Goal: Task Accomplishment & Management: Use online tool/utility

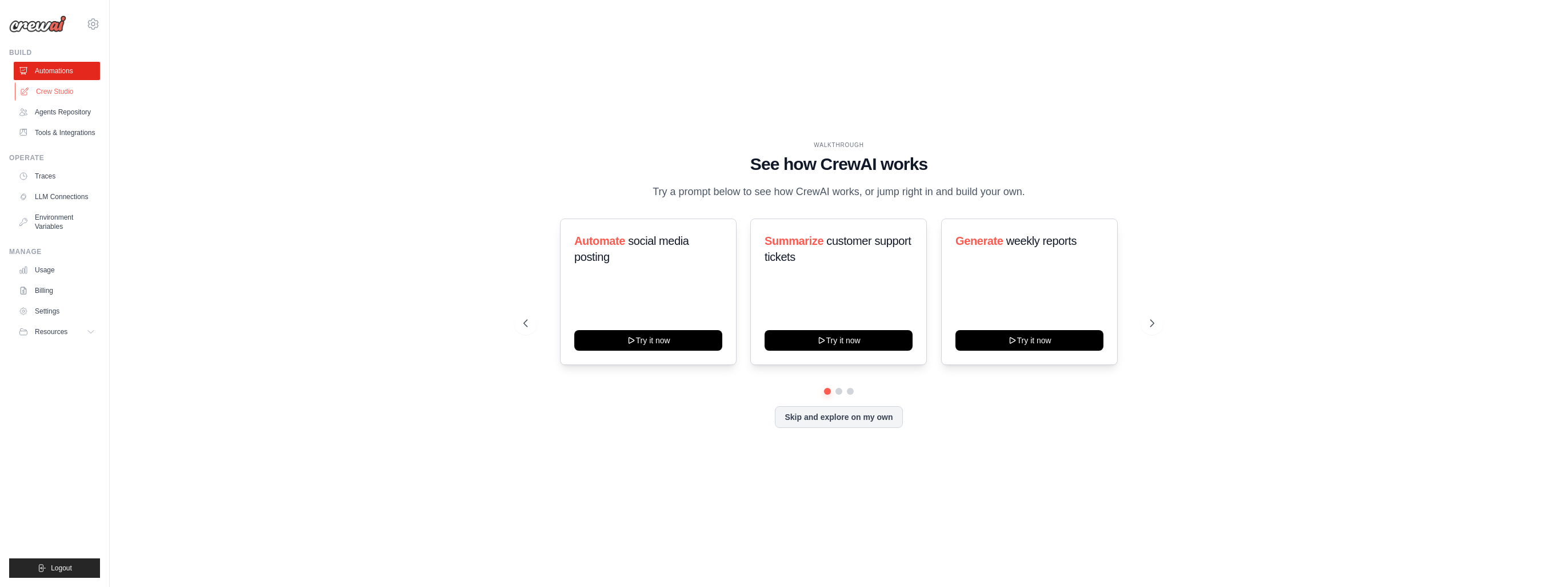
click at [52, 92] on link "Crew Studio" at bounding box center [58, 91] width 86 height 18
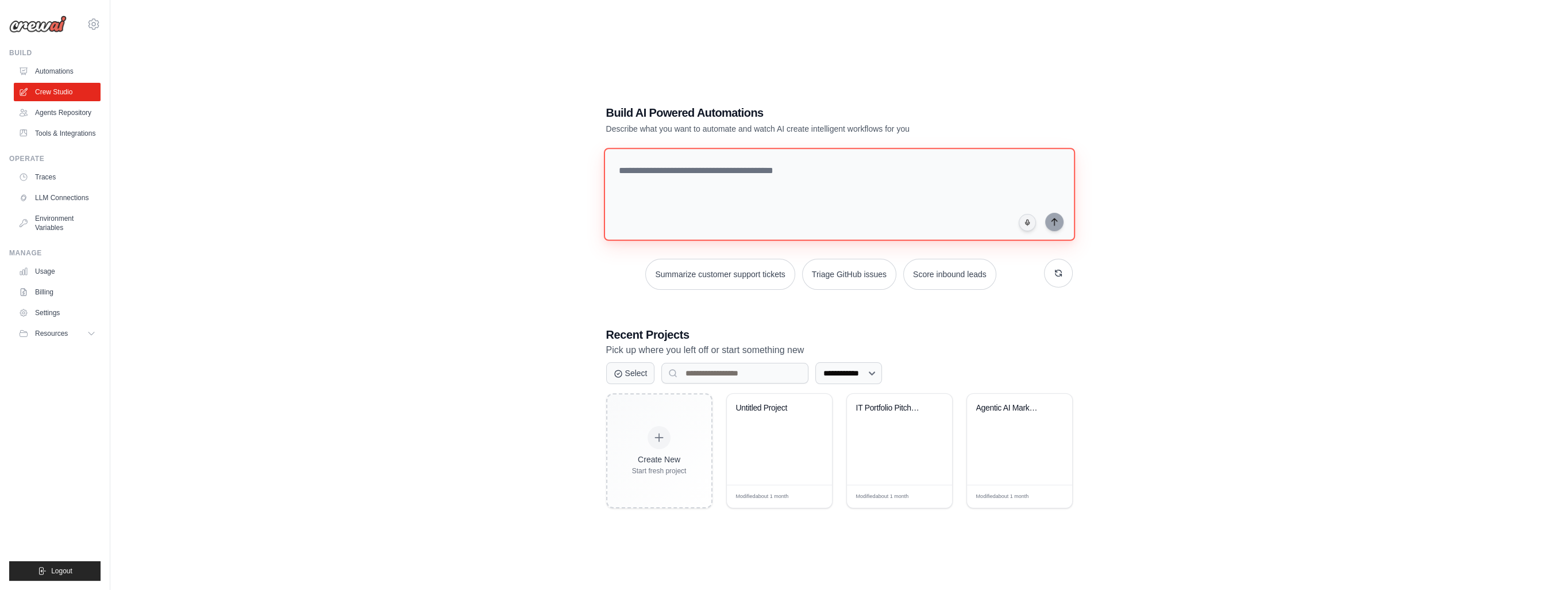
click at [667, 169] on textarea at bounding box center [838, 194] width 471 height 93
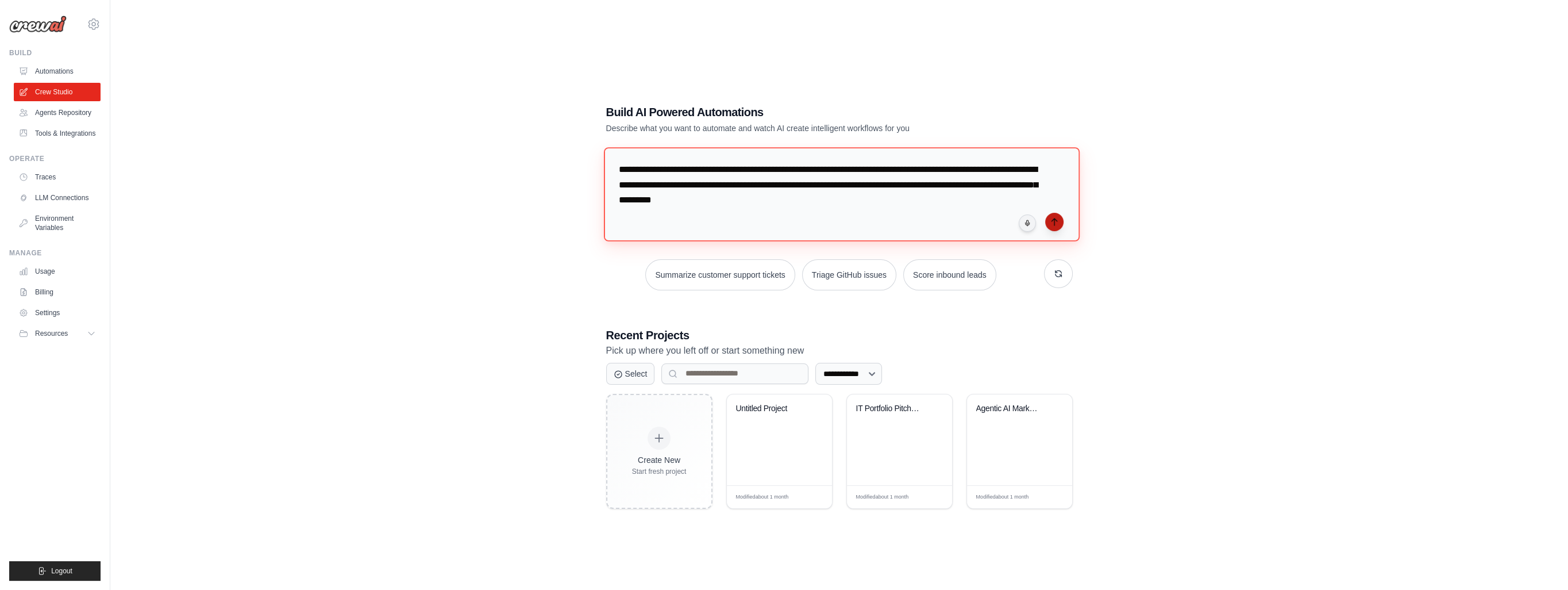
type textarea "**********"
click at [1050, 220] on icon "submit" at bounding box center [1054, 221] width 9 height 9
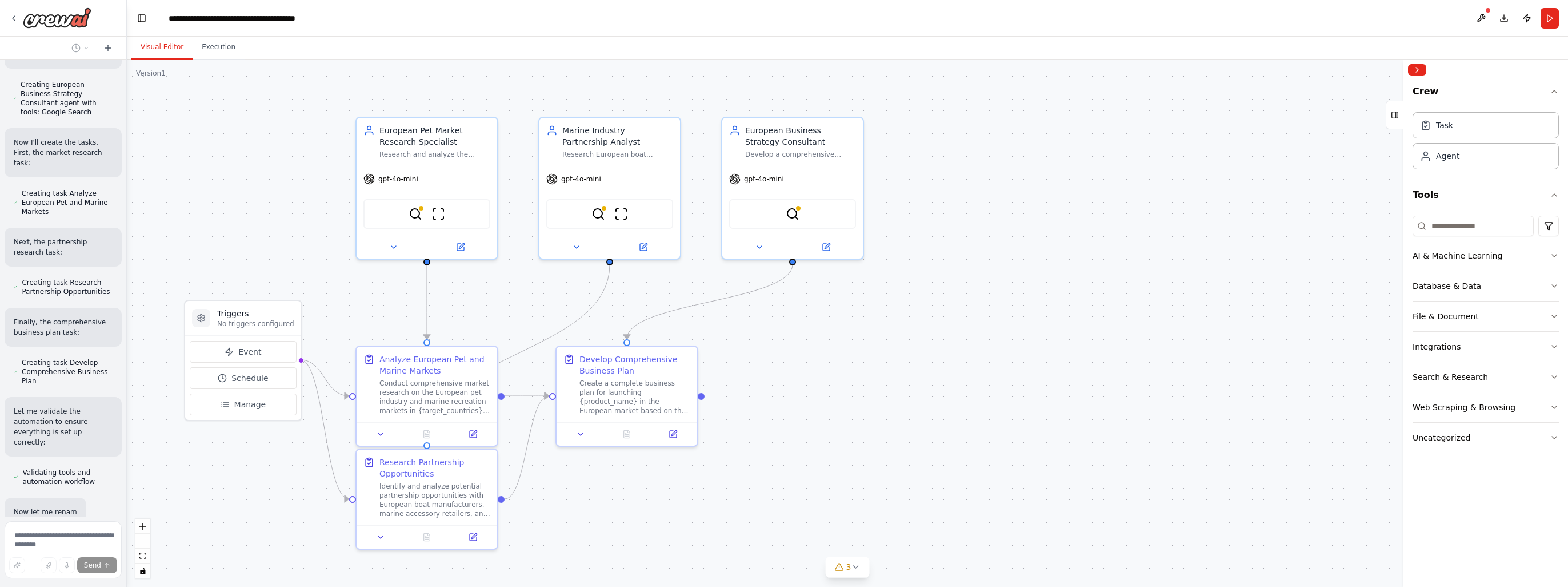
scroll to position [913, 0]
click at [404, 182] on div "gpt-4o-mini" at bounding box center [427, 177] width 141 height 25
click at [415, 213] on img at bounding box center [415, 212] width 14 height 14
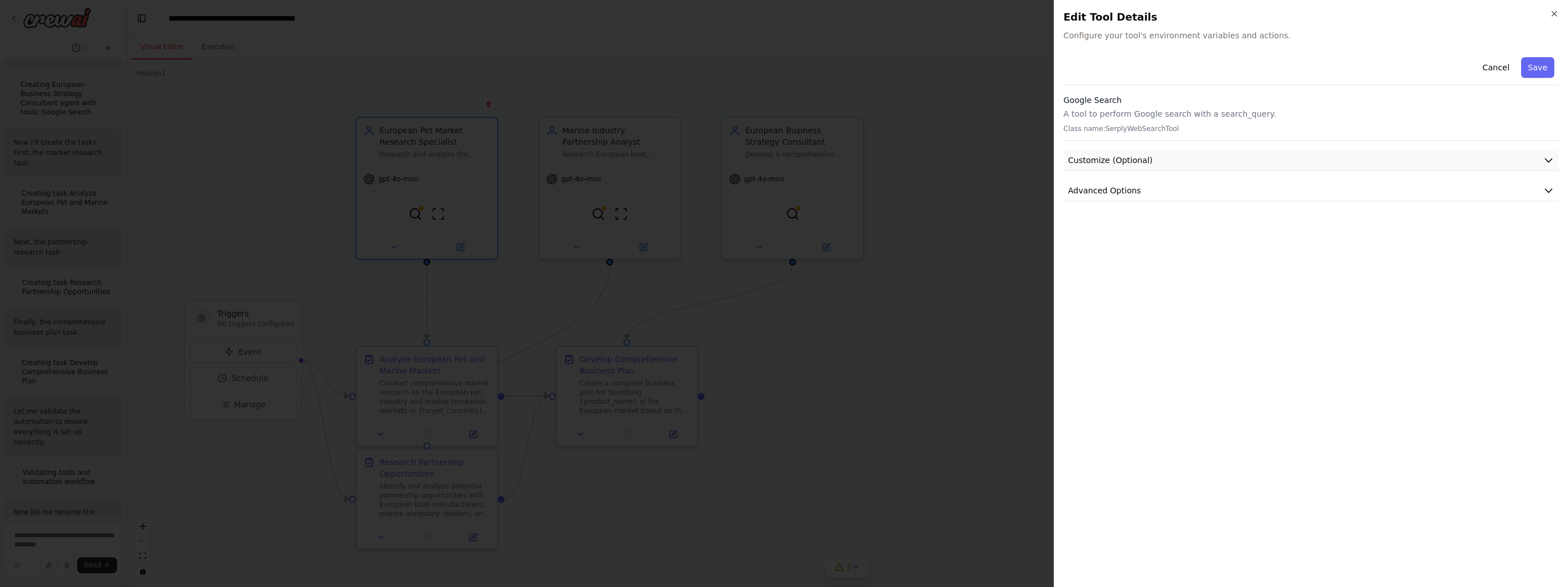
click at [1549, 159] on icon "button" at bounding box center [1549, 160] width 11 height 11
click at [1500, 68] on button "Cancel" at bounding box center [1496, 68] width 40 height 21
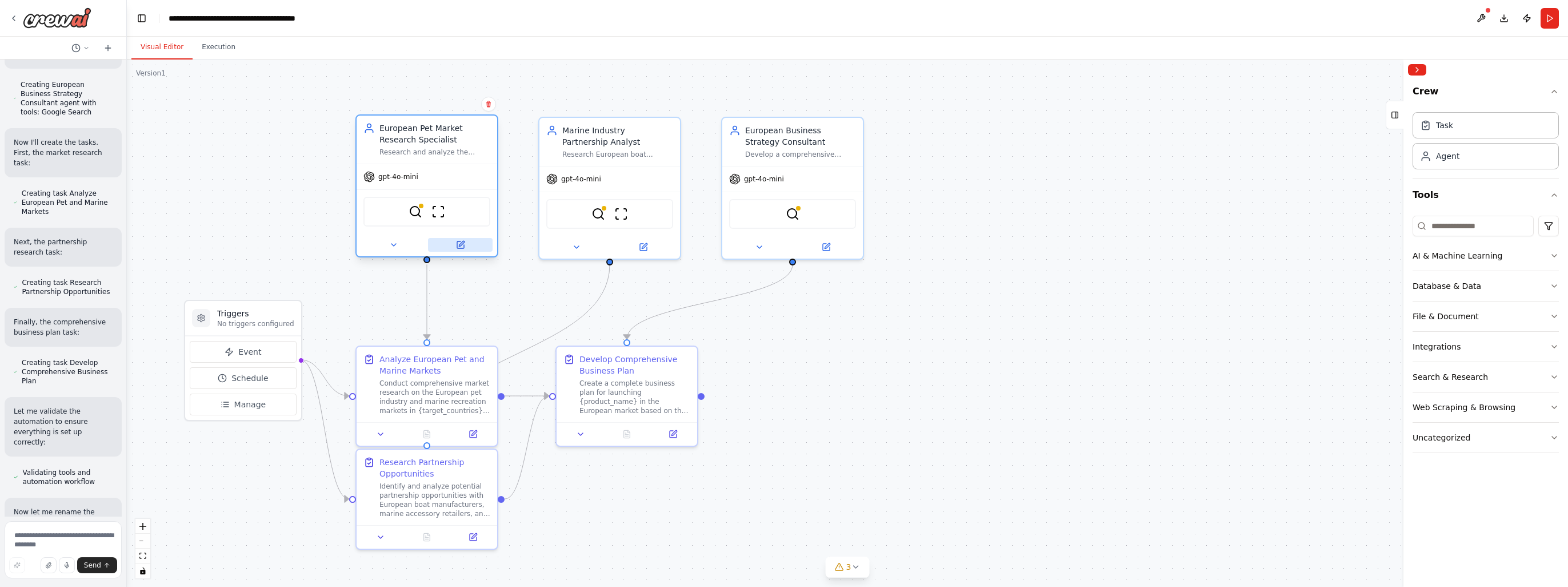
click at [461, 242] on icon at bounding box center [461, 245] width 7 height 7
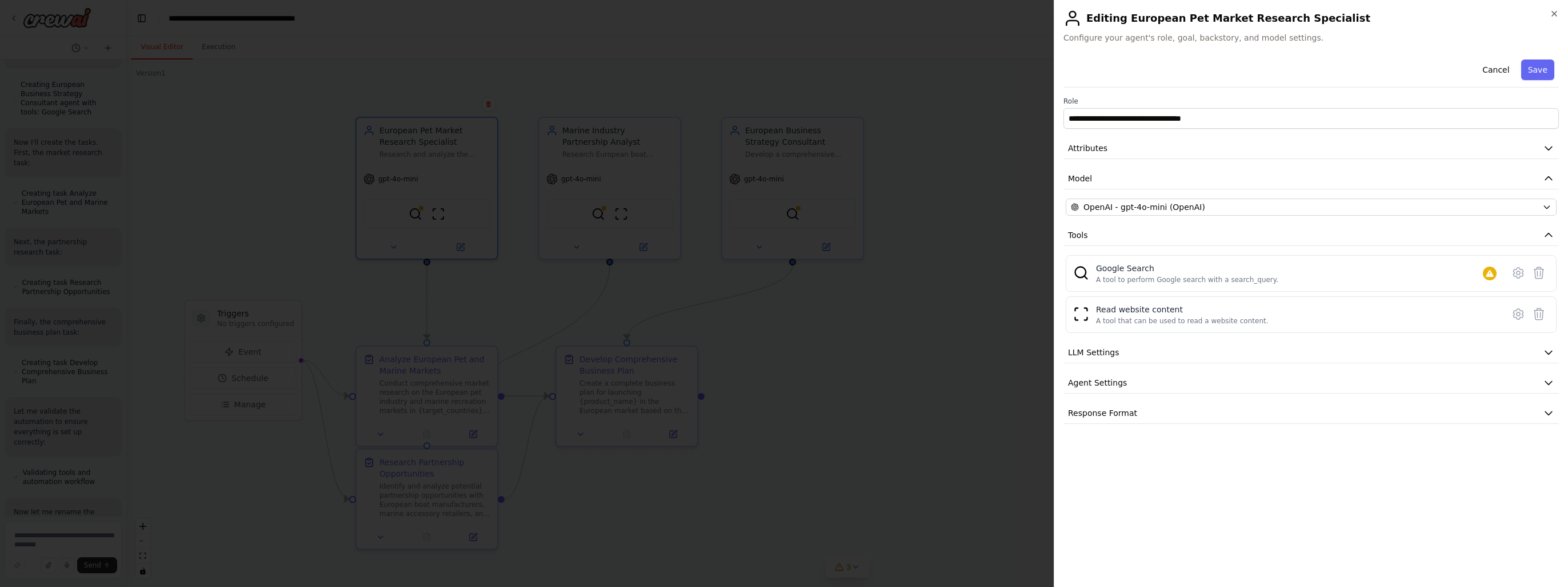
click at [1553, 5] on div "**********" at bounding box center [1310, 293] width 514 height 587
click at [1553, 13] on icon "button" at bounding box center [1554, 13] width 9 height 9
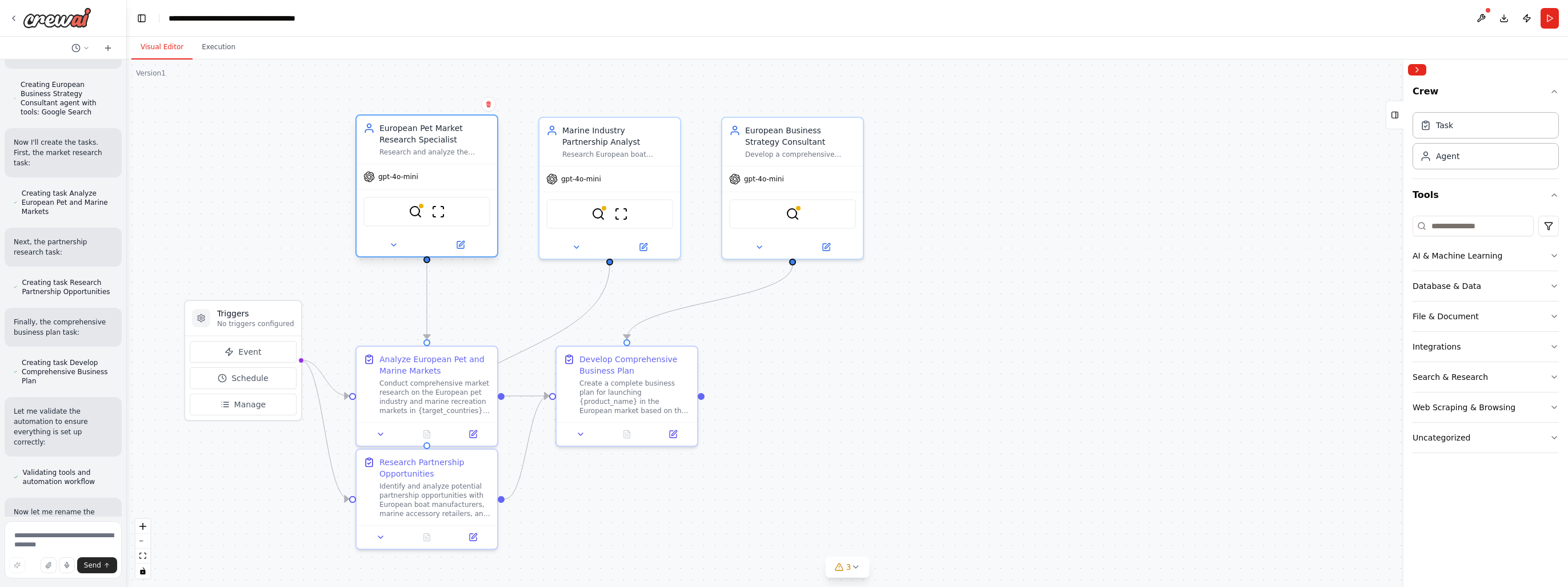
click at [401, 143] on div "European Pet Market Research Specialist" at bounding box center [434, 134] width 111 height 23
click at [390, 158] on div "European Pet Market Research Specialist Research and analyze the European pet i…" at bounding box center [427, 139] width 141 height 48
click at [397, 242] on icon at bounding box center [393, 244] width 9 height 9
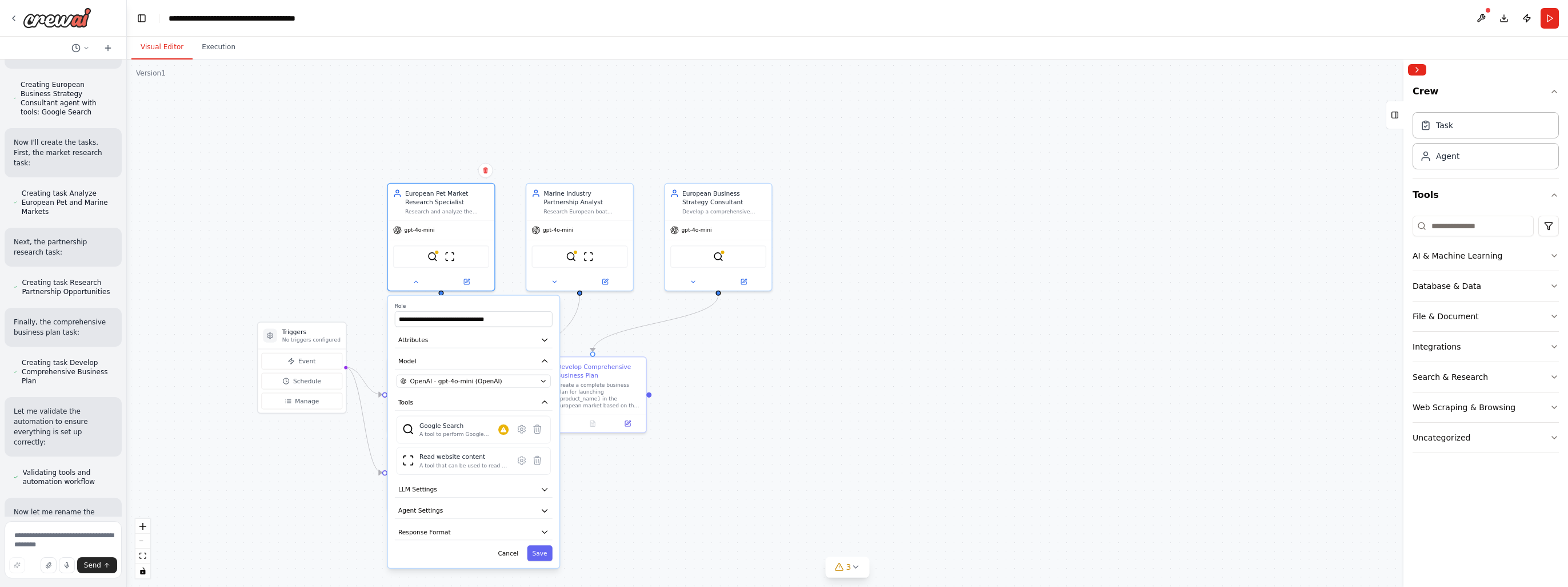
click at [702, 501] on div ".deletable-edge-delete-btn { width: 20px; height: 20px; border: 0px solid #ffff…" at bounding box center [847, 322] width 1441 height 527
click at [221, 494] on div ".deletable-edge-delete-btn { width: 20px; height: 20px; border: 0px solid #ffff…" at bounding box center [847, 322] width 1441 height 527
click at [418, 380] on div "Conduct comprehensive market research on the European pet industry and marine r…" at bounding box center [447, 393] width 84 height 28
click at [422, 370] on div "Analyze European Pet and Marine Markets" at bounding box center [447, 368] width 84 height 17
click at [302, 357] on span "Event" at bounding box center [307, 361] width 17 height 8
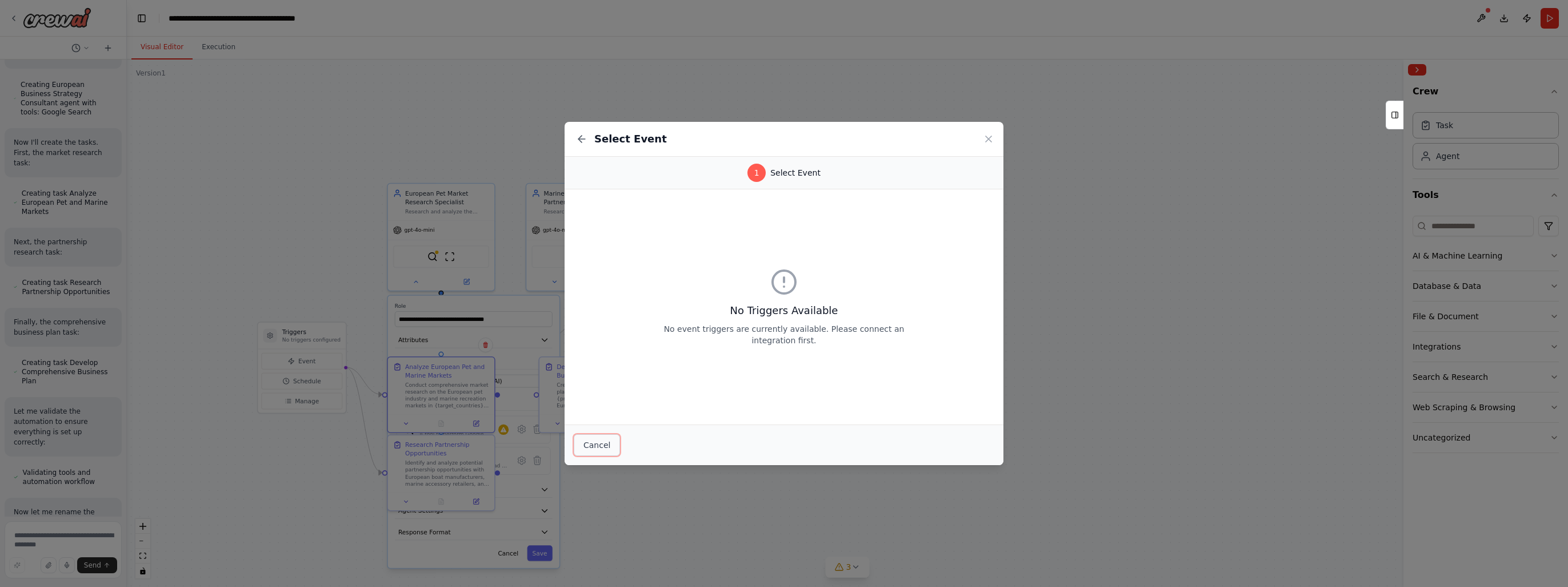
click at [589, 447] on button "Cancel" at bounding box center [596, 444] width 47 height 22
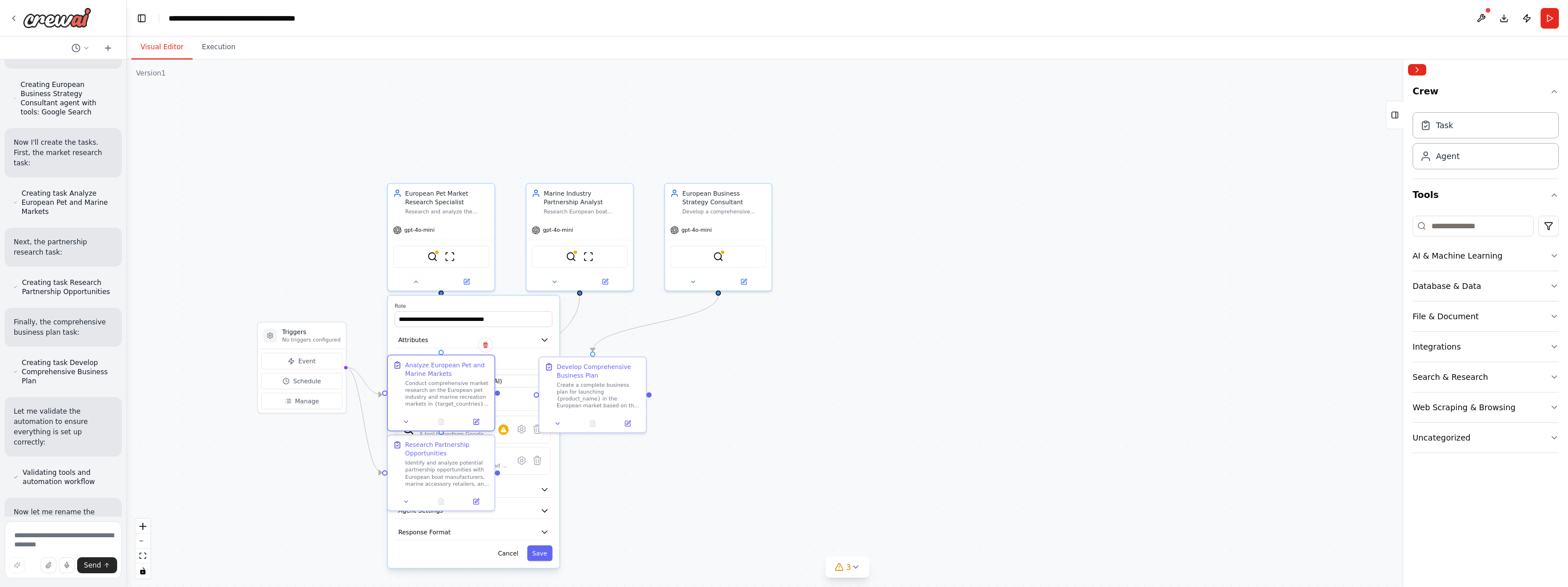
click at [440, 369] on div "Analyze European Pet and Marine Markets" at bounding box center [447, 368] width 84 height 17
click at [205, 433] on div ".deletable-edge-delete-btn { width: 20px; height: 20px; border: 0px solid #ffff…" at bounding box center [847, 322] width 1441 height 527
click at [692, 508] on div ".deletable-edge-delete-btn { width: 20px; height: 20px; border: 0px solid #ffff…" at bounding box center [847, 322] width 1441 height 527
click at [855, 558] on button "3" at bounding box center [848, 567] width 44 height 21
click at [608, 537] on div ".deletable-edge-delete-btn { width: 20px; height: 20px; border: 0px solid #ffff…" at bounding box center [847, 322] width 1441 height 527
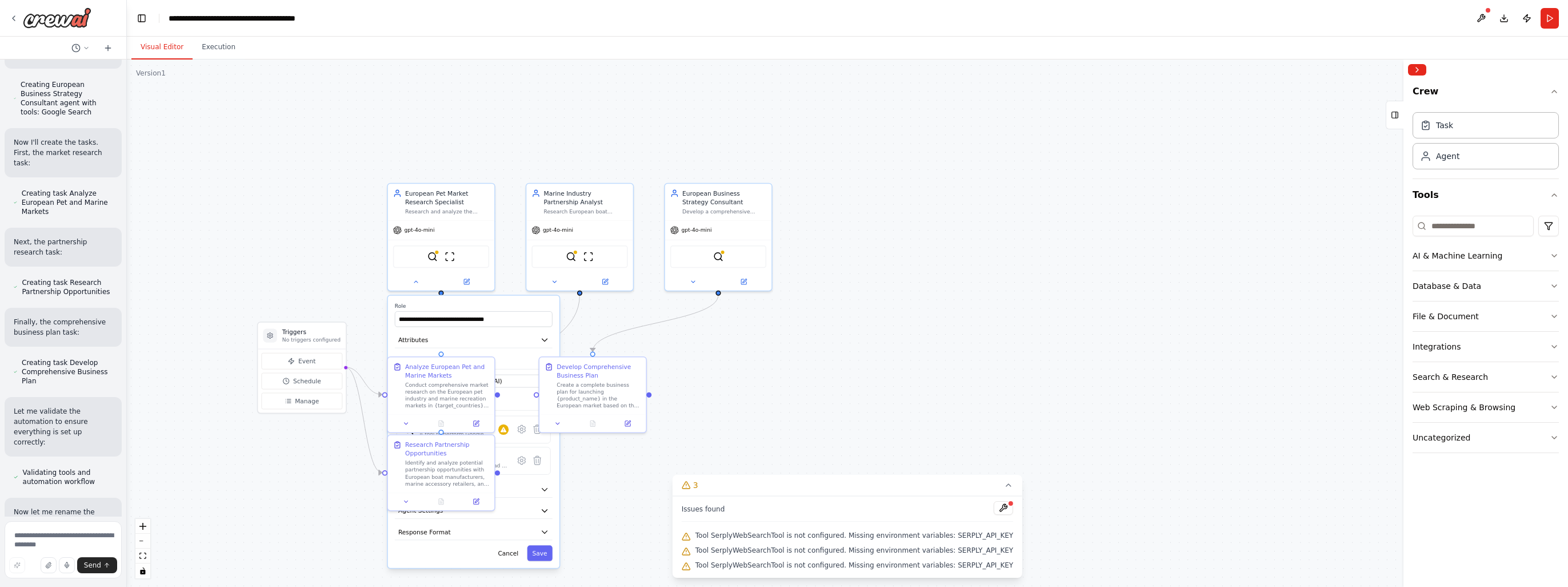
click at [988, 433] on div ".deletable-edge-delete-btn { width: 20px; height: 20px; border: 0px solid #ffff…" at bounding box center [847, 322] width 1441 height 527
click at [1004, 488] on icon at bounding box center [1008, 485] width 9 height 9
click at [506, 555] on button "Cancel" at bounding box center [508, 553] width 31 height 15
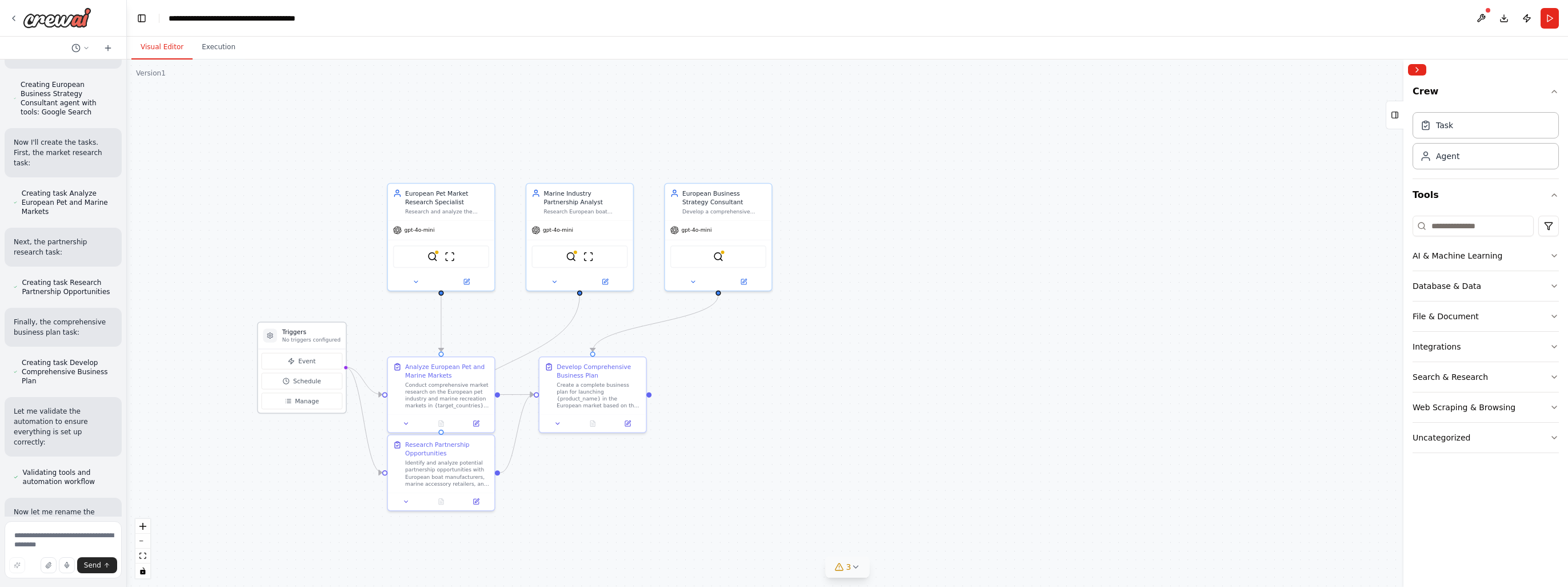
click at [295, 343] on p "No triggers configured" at bounding box center [312, 340] width 58 height 7
click at [293, 337] on p "No triggers configured" at bounding box center [312, 340] width 58 height 7
click at [269, 337] on icon at bounding box center [269, 335] width 5 height 6
click at [299, 377] on span "Schedule" at bounding box center [307, 381] width 28 height 8
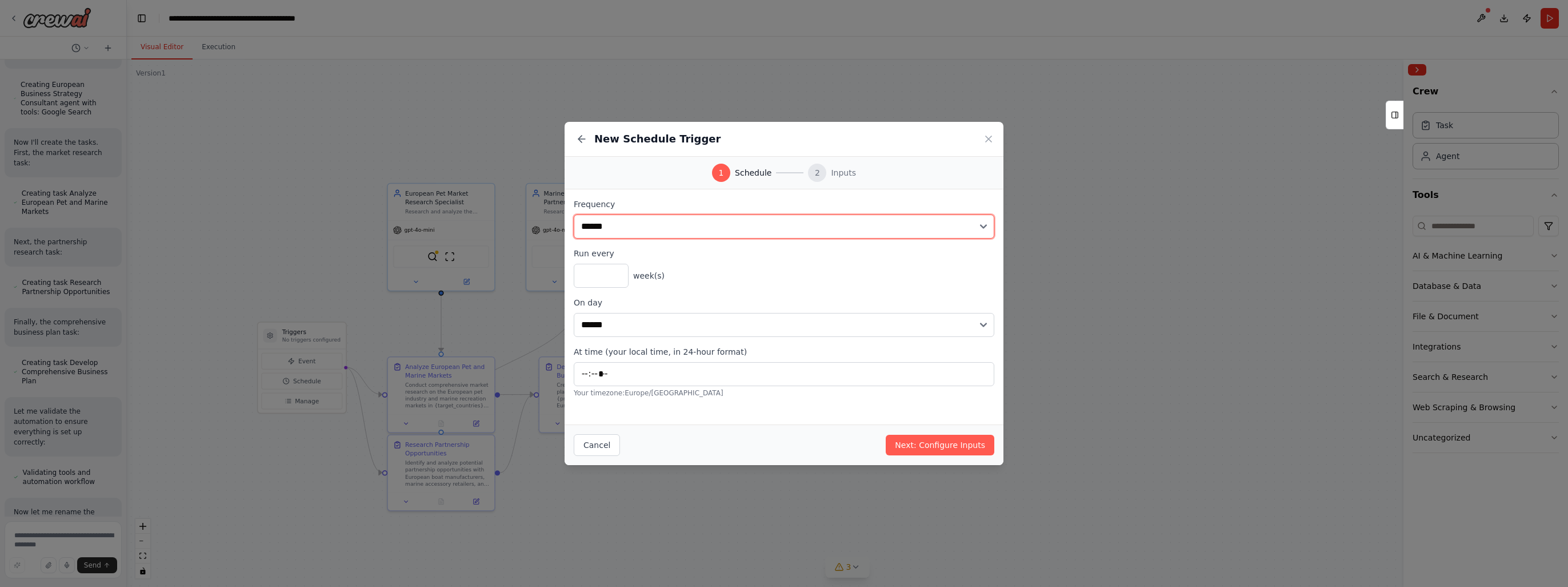
click at [927, 228] on select "**********" at bounding box center [784, 226] width 420 height 24
select select "*******"
click at [573, 214] on select "**********" at bounding box center [784, 226] width 420 height 24
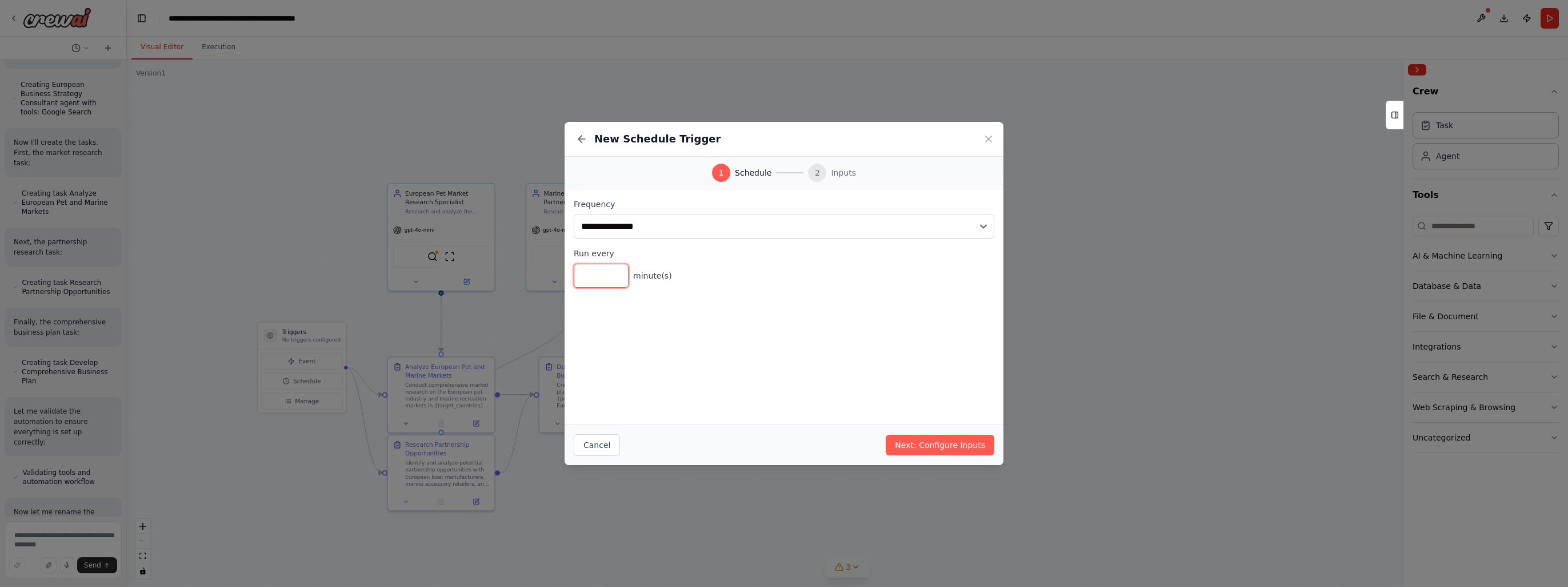
drag, startPoint x: 610, startPoint y: 276, endPoint x: 507, endPoint y: 283, distance: 103.2
click at [507, 283] on div "**********" at bounding box center [784, 293] width 1568 height 587
type input "*"
click at [935, 443] on button "Next: Configure Inputs" at bounding box center [940, 445] width 109 height 21
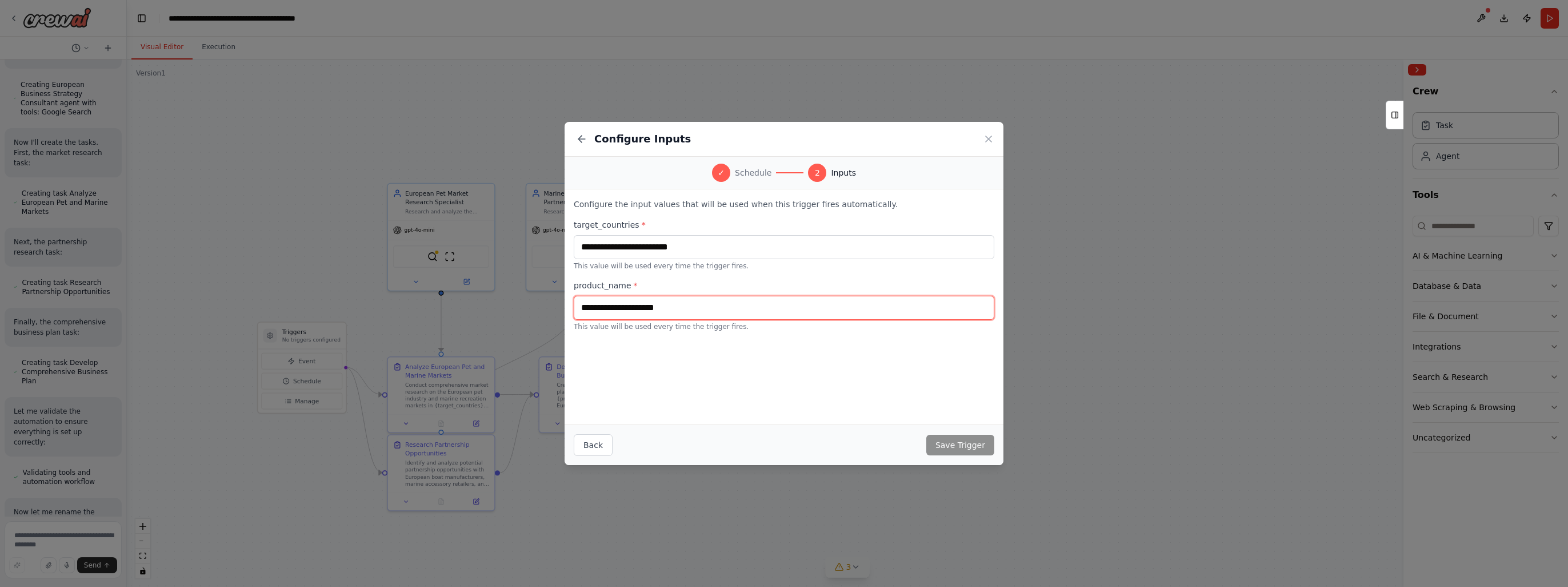
click at [667, 308] on input "text" at bounding box center [784, 308] width 420 height 24
drag, startPoint x: 708, startPoint y: 308, endPoint x: 496, endPoint y: 303, distance: 212.1
click at [496, 303] on div "Configure Inputs ✓ Schedule 2 Inputs Configure the input values that will be us…" at bounding box center [784, 293] width 1568 height 587
type input "********"
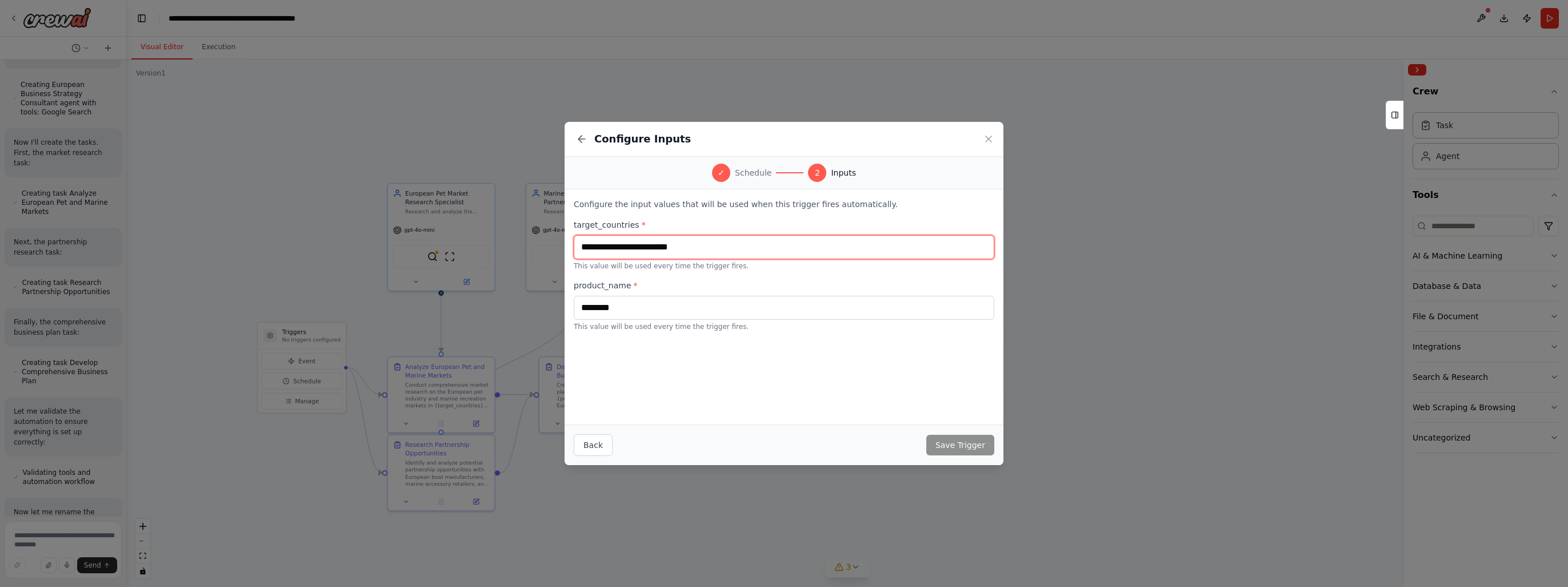
click at [644, 251] on input "text" at bounding box center [784, 246] width 420 height 24
type input "*"
type input "**********"
click at [961, 448] on button "Save Trigger" at bounding box center [960, 445] width 68 height 21
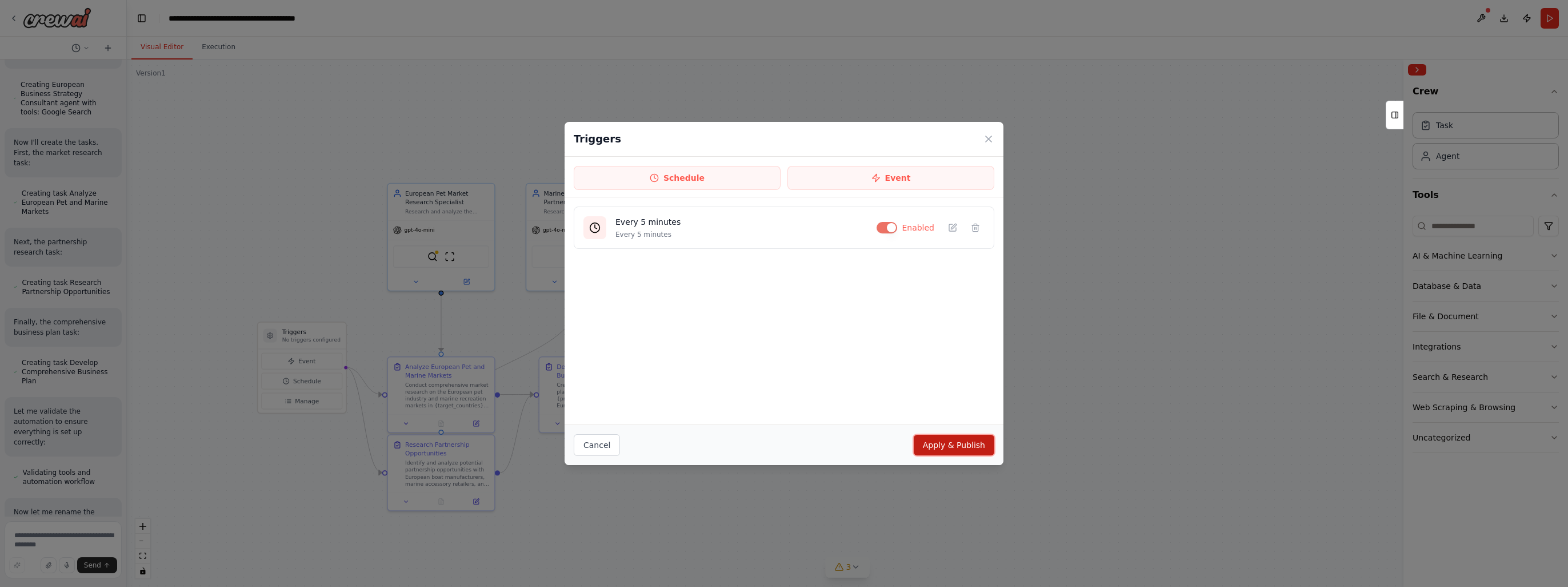
click at [947, 446] on button "Apply & Publish" at bounding box center [954, 445] width 81 height 21
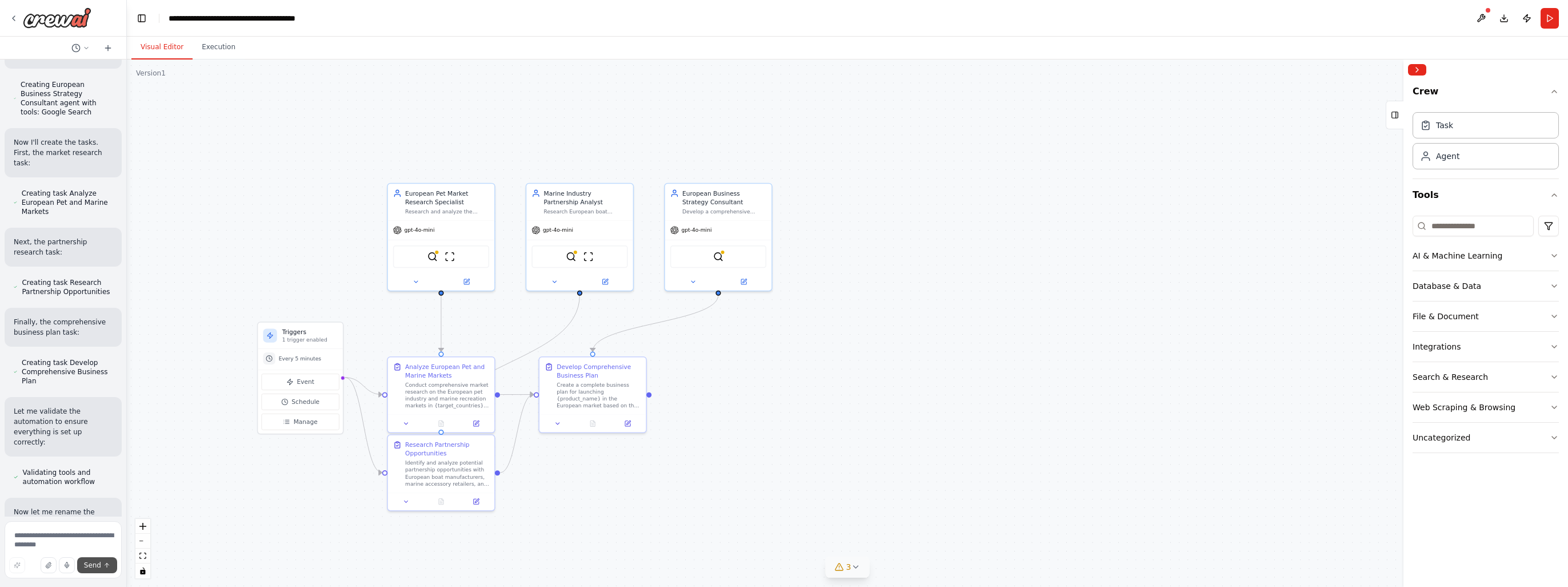
click at [100, 558] on button "Send" at bounding box center [97, 565] width 40 height 16
click at [414, 379] on div "Conduct comprehensive market research on the European pet industry and marine r…" at bounding box center [447, 393] width 84 height 28
click at [302, 385] on span "Event" at bounding box center [306, 382] width 17 height 8
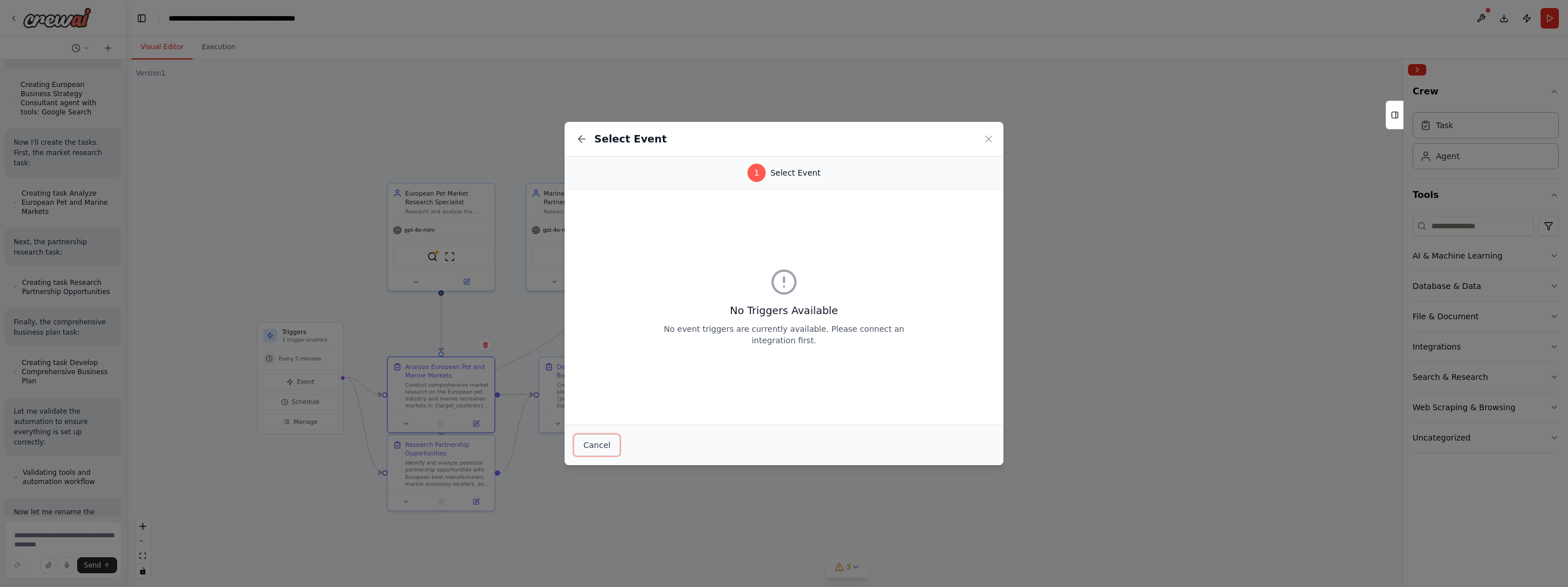
click at [593, 449] on button "Cancel" at bounding box center [596, 444] width 47 height 22
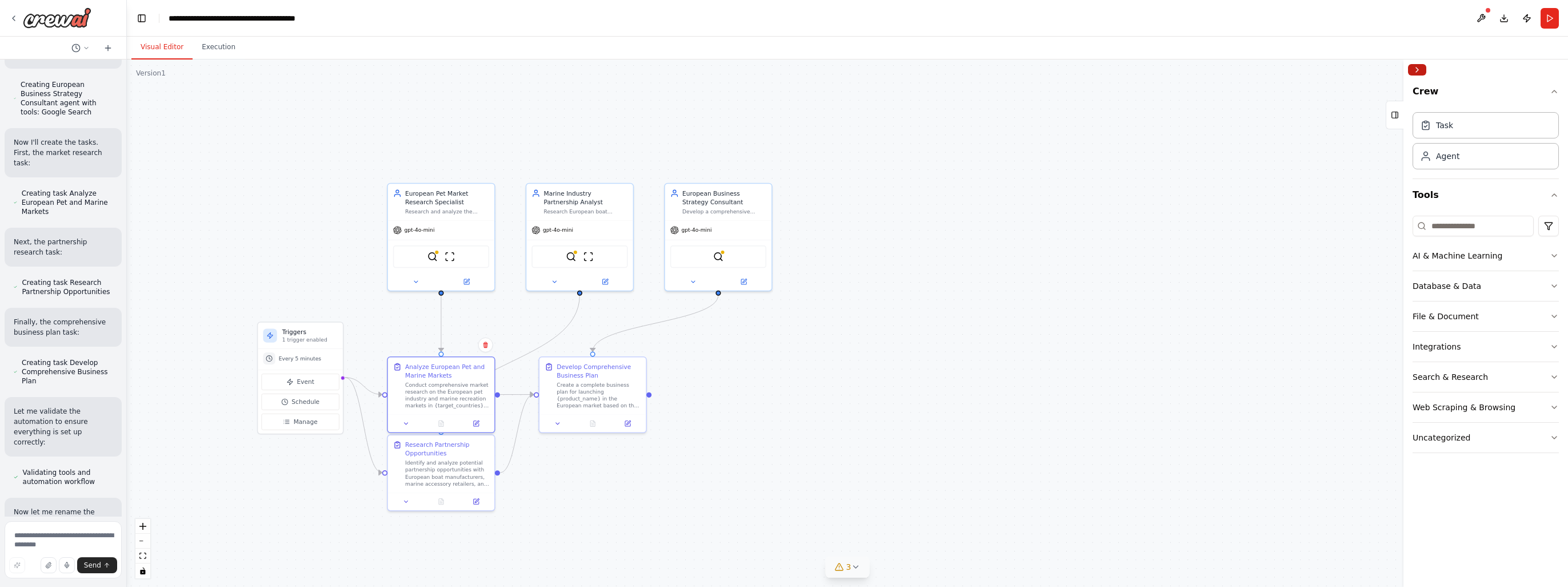
click at [1414, 70] on button "Collapse right sidebar" at bounding box center [1417, 70] width 18 height 11
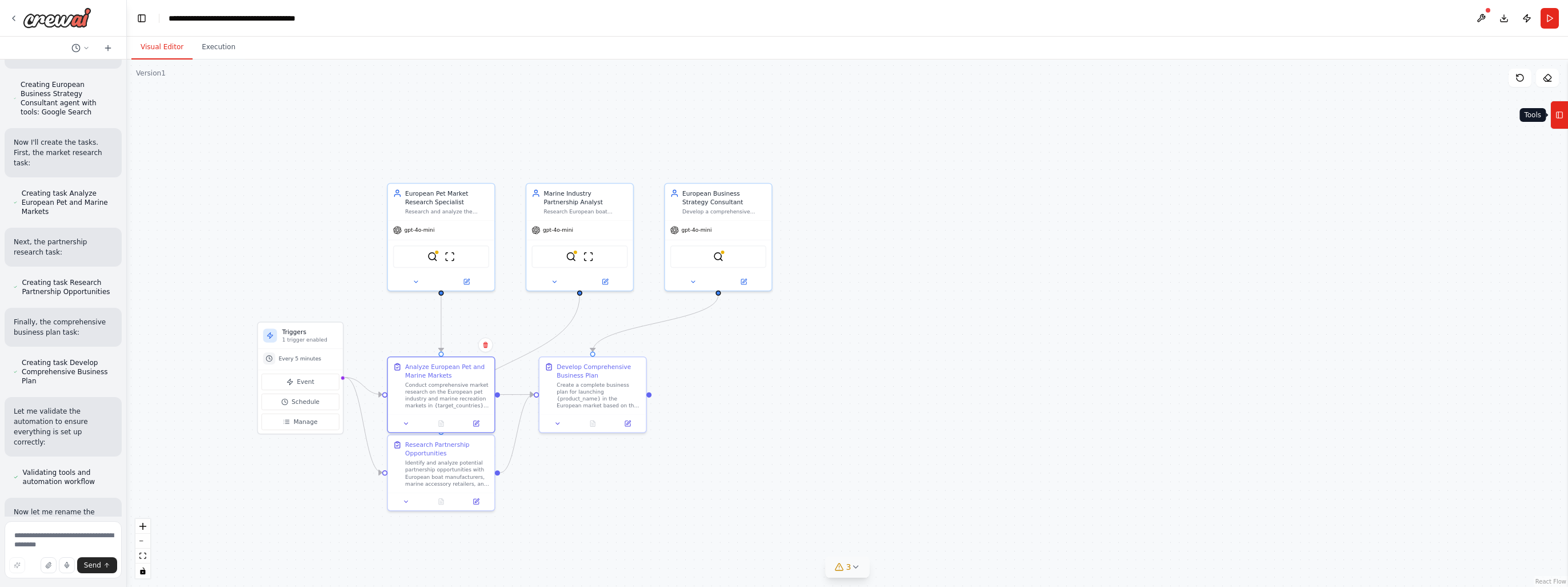
click at [1558, 116] on icon at bounding box center [1558, 115] width 0 height 6
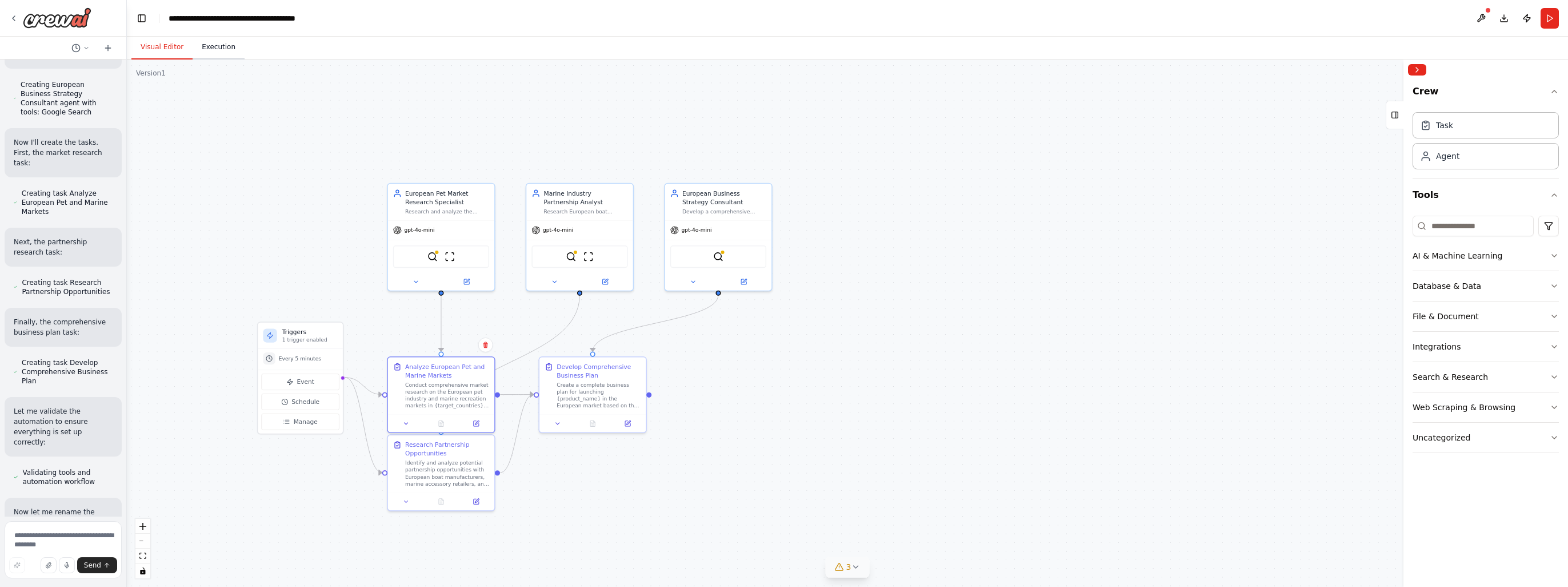
click at [208, 51] on button "Execution" at bounding box center [219, 47] width 52 height 24
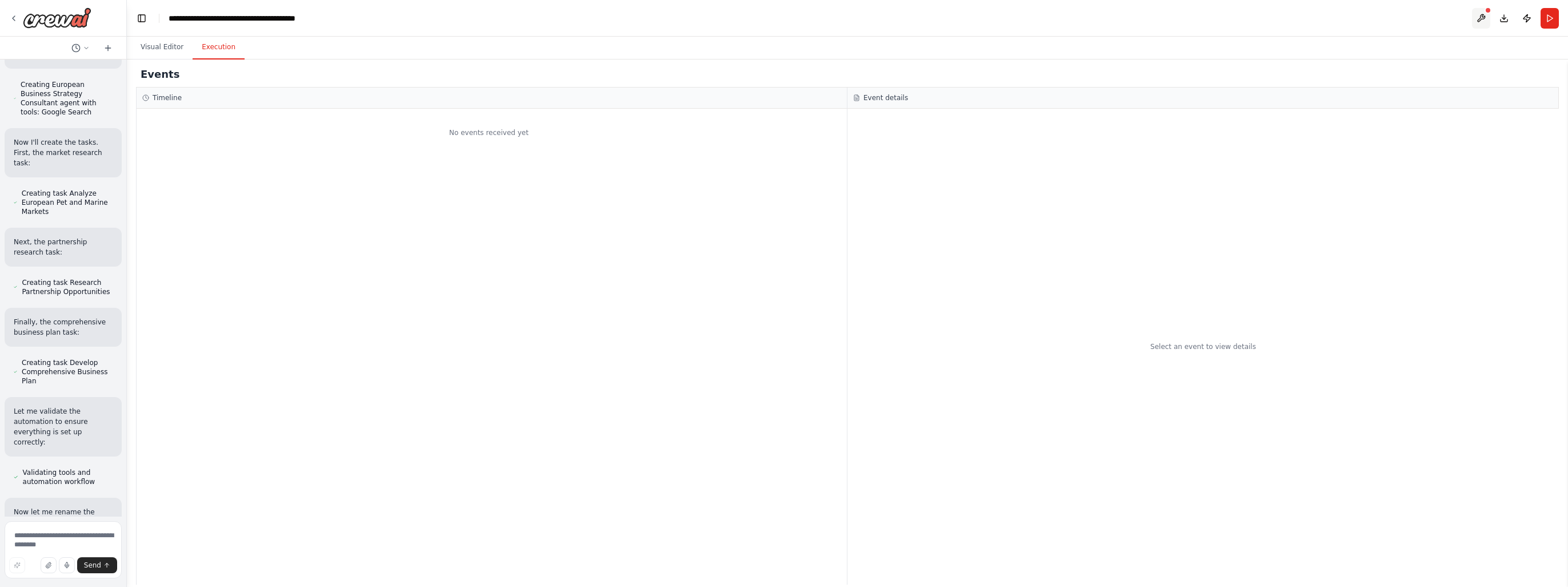
click at [1480, 13] on button at bounding box center [1481, 18] width 18 height 21
click at [1487, 19] on div at bounding box center [1481, 18] width 18 height 21
click at [1483, 12] on div at bounding box center [1481, 18] width 18 height 21
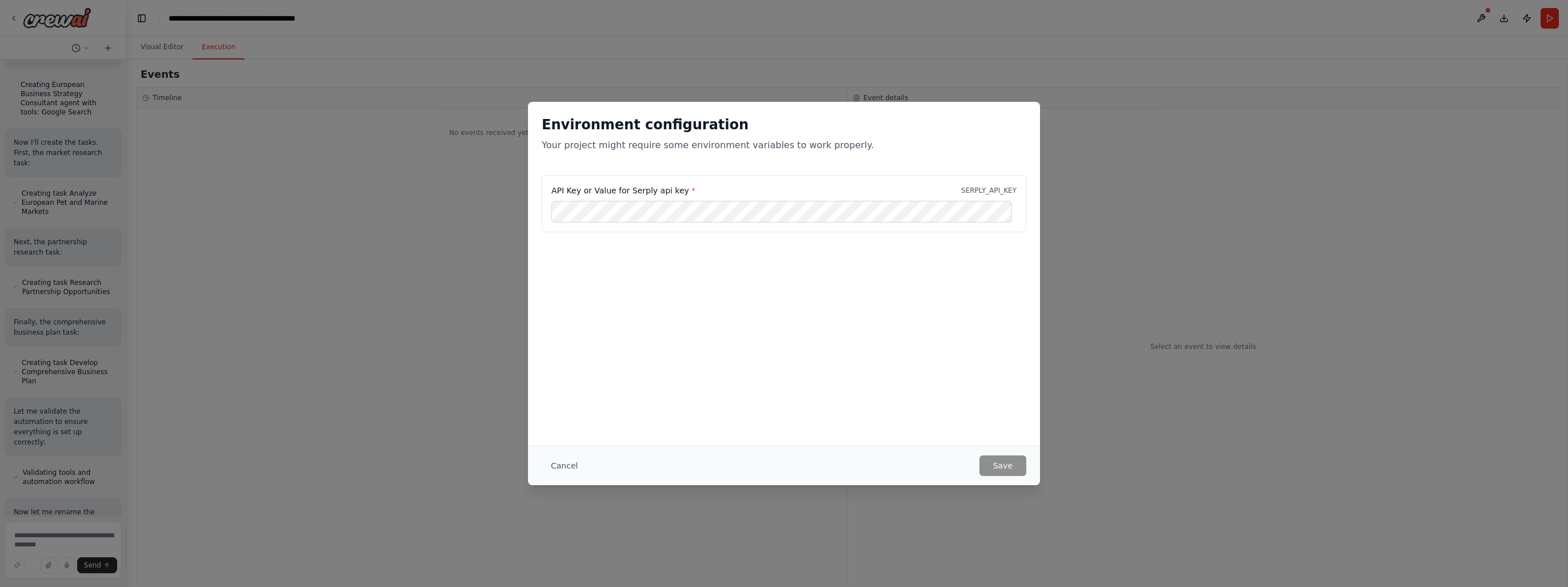
click at [1017, 201] on div at bounding box center [1017, 201] width 0 height 0
